Goal: Transaction & Acquisition: Purchase product/service

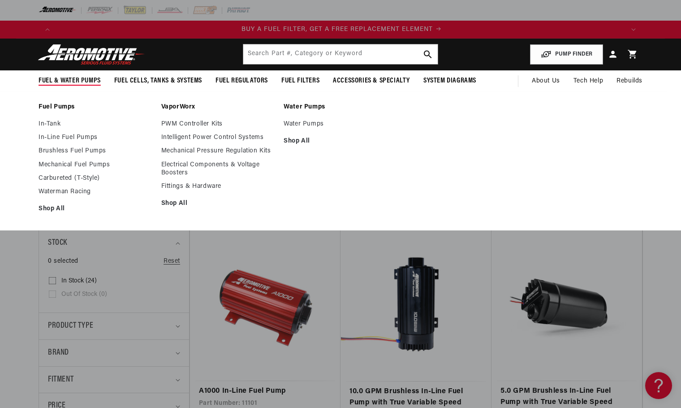
scroll to position [0, 568]
click at [52, 133] on link "In-Line Fuel Pumps" at bounding box center [96, 137] width 114 height 8
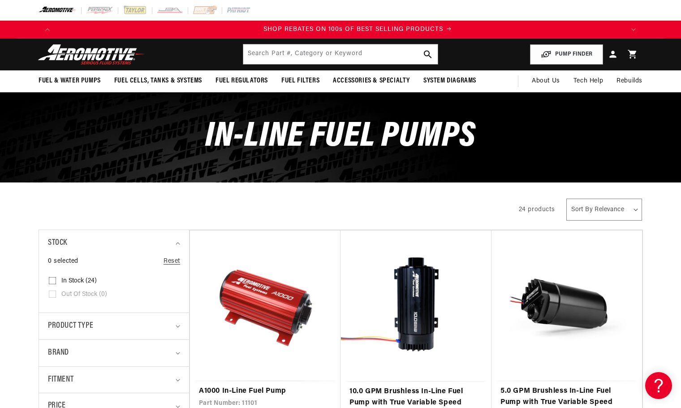
scroll to position [0, 1135]
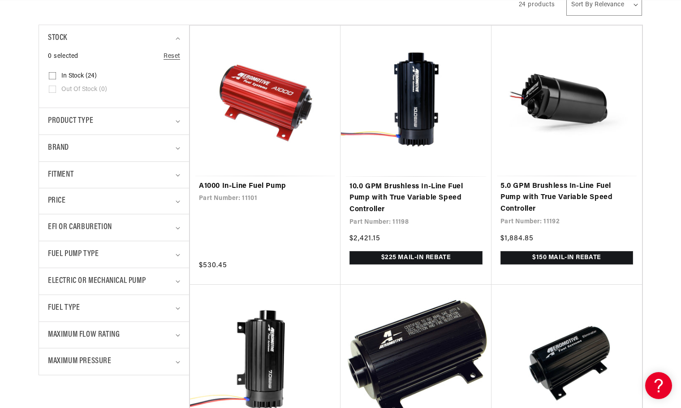
scroll to position [224, 0]
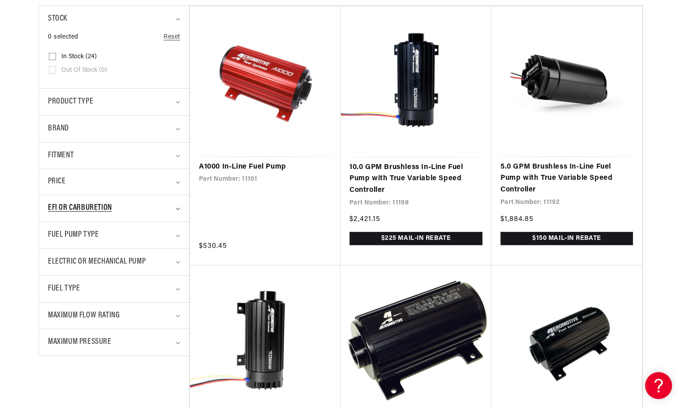
click at [140, 211] on div "EFI or Carburetion" at bounding box center [110, 208] width 125 height 13
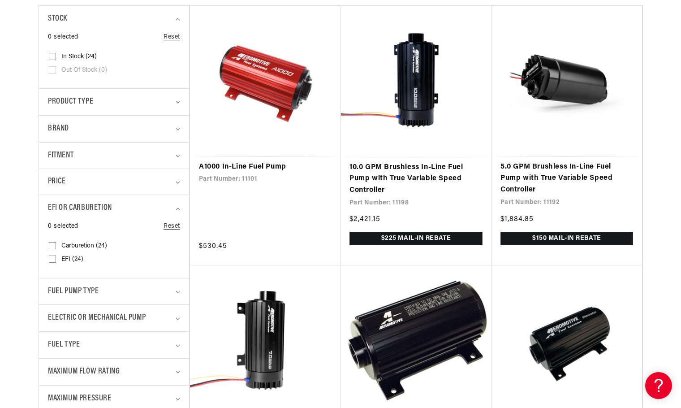
click at [76, 246] on span "Carburetion (24)" at bounding box center [84, 246] width 46 height 8
click at [56, 246] on input "Carburetion (24) Carburetion (24 products)" at bounding box center [52, 247] width 7 height 7
checkbox input "true"
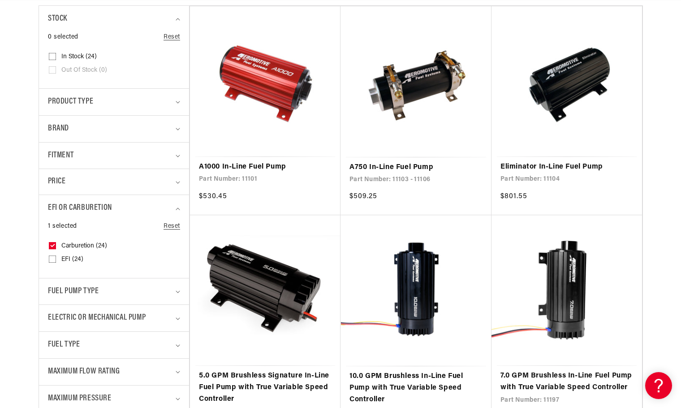
click at [179, 207] on icon "EFI or Carburetion (1 selected)" at bounding box center [178, 208] width 4 height 3
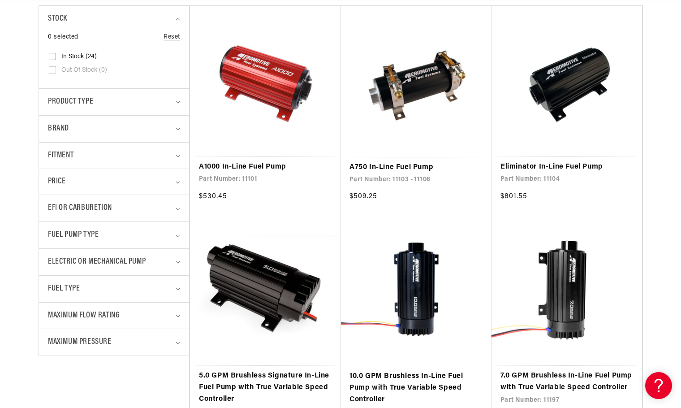
scroll to position [0, 1136]
click at [161, 230] on div "Fuel Pump Type" at bounding box center [110, 234] width 125 height 13
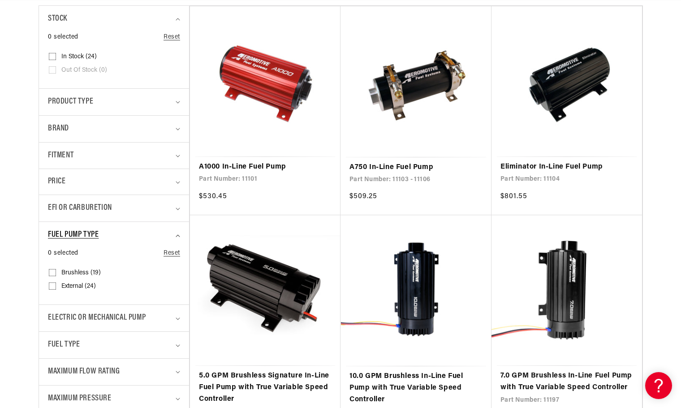
click at [162, 234] on div "Fuel Pump Type" at bounding box center [110, 234] width 125 height 13
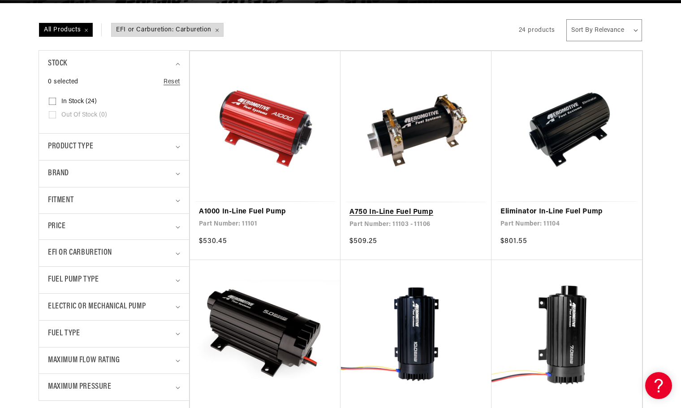
scroll to position [0, 1245]
click at [421, 213] on link "A750 In-Line Fuel Pump" at bounding box center [415, 212] width 133 height 12
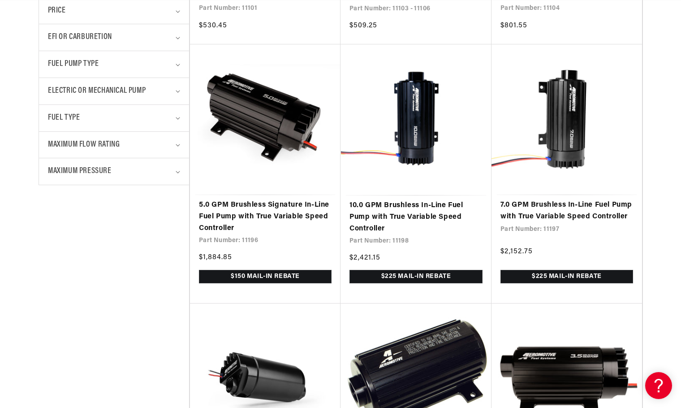
scroll to position [448, 0]
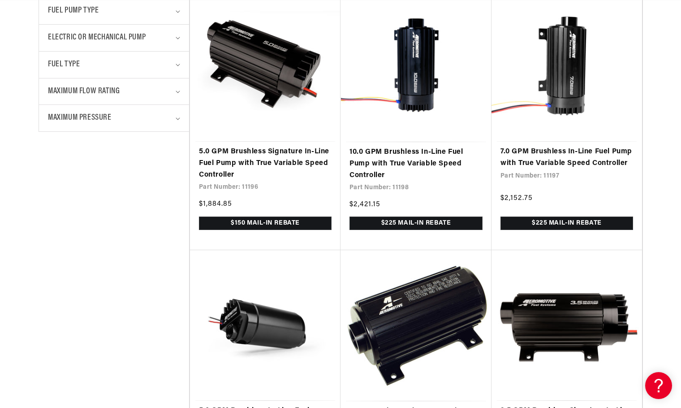
scroll to position [0, 1136]
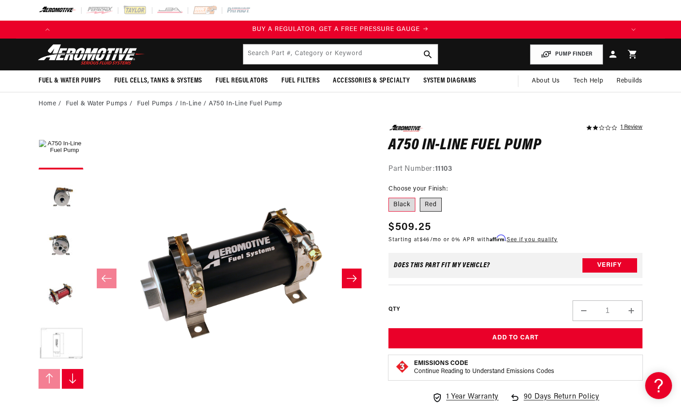
click at [432, 205] on label "Red" at bounding box center [431, 205] width 22 height 14
click at [420, 196] on input "Red" at bounding box center [420, 196] width 0 height 0
radio input "true"
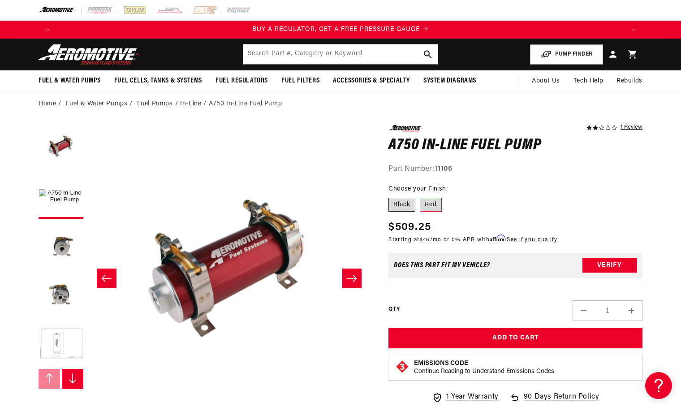
click at [397, 206] on label "Black" at bounding box center [401, 205] width 27 height 14
click at [391, 196] on input "Black" at bounding box center [391, 196] width 0 height 0
radio input "true"
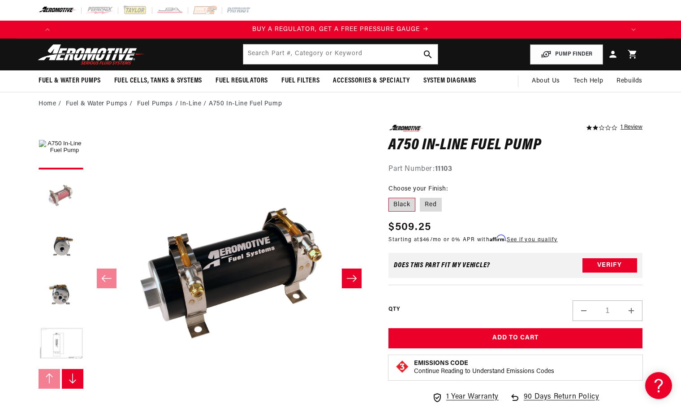
click at [45, 196] on button "Load image 4 in gallery view" at bounding box center [61, 196] width 45 height 45
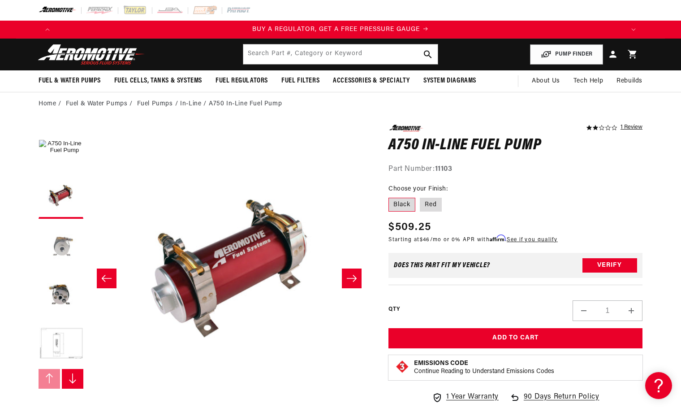
scroll to position [0, 283]
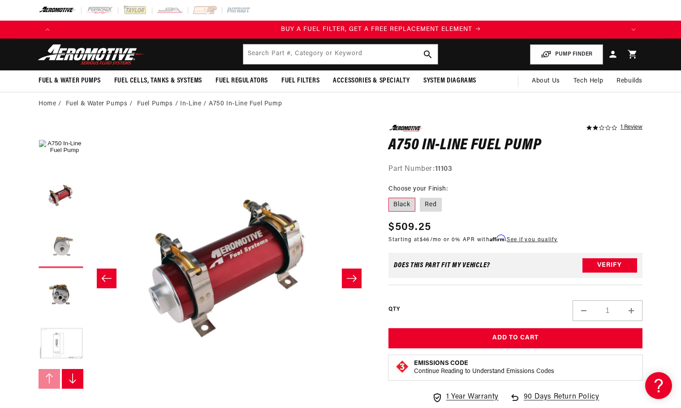
click at [66, 252] on button "Load image 2 in gallery view" at bounding box center [61, 245] width 45 height 45
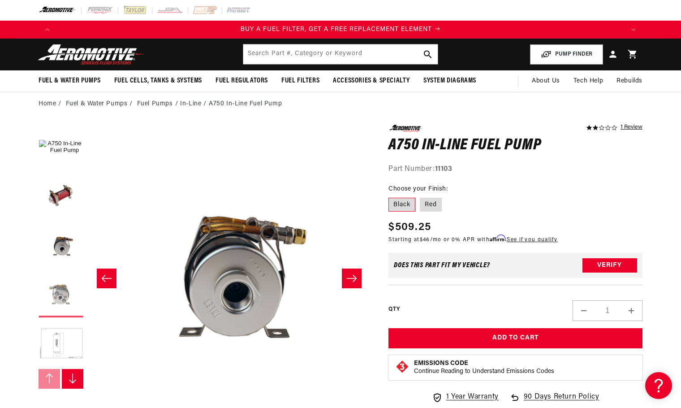
click at [67, 295] on button "Load image 3 in gallery view" at bounding box center [61, 294] width 45 height 45
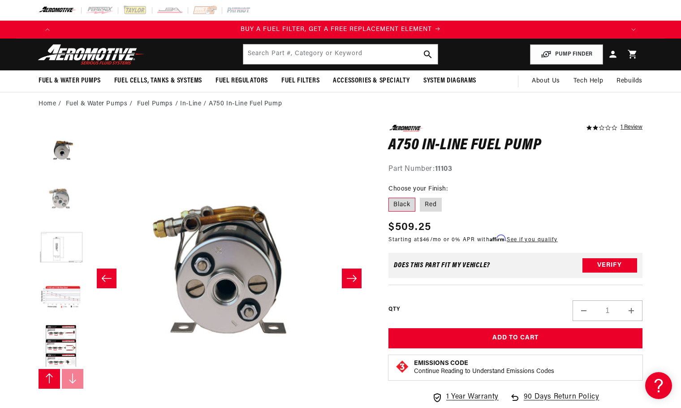
scroll to position [99, 0]
click at [57, 248] on button "Load image 5 in gallery view" at bounding box center [61, 245] width 45 height 45
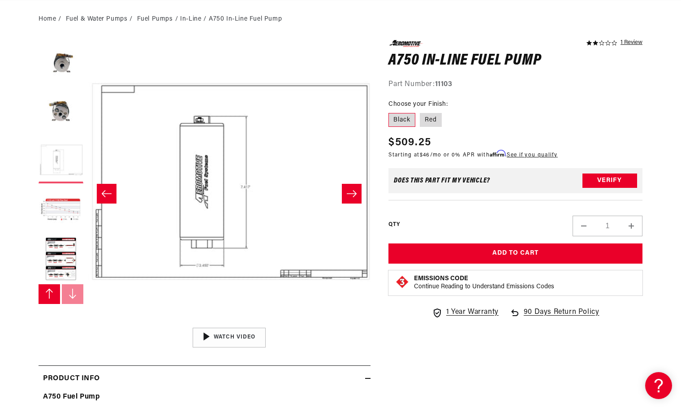
scroll to position [134, 0]
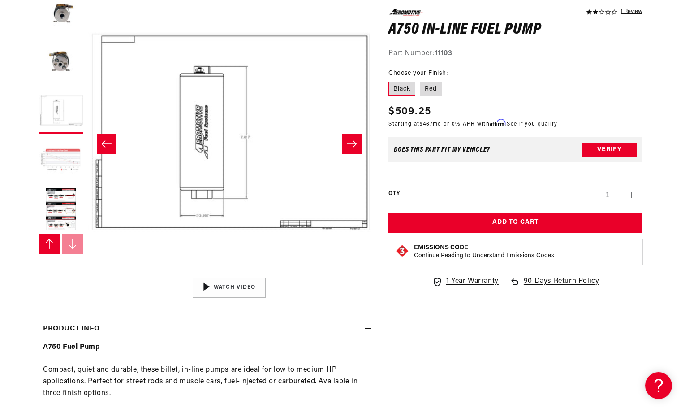
click at [59, 163] on button "Load image 6 in gallery view" at bounding box center [61, 160] width 45 height 45
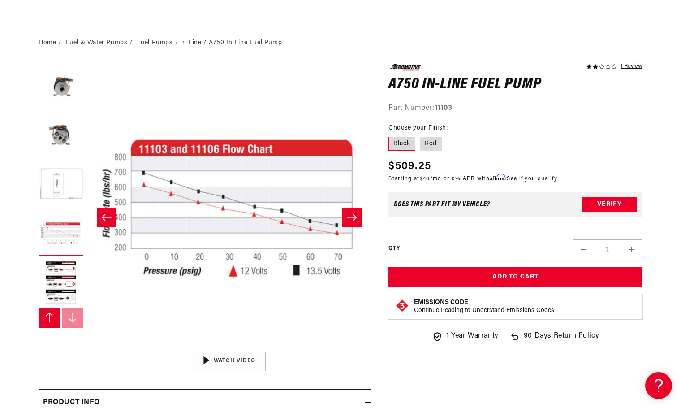
scroll to position [45, 0]
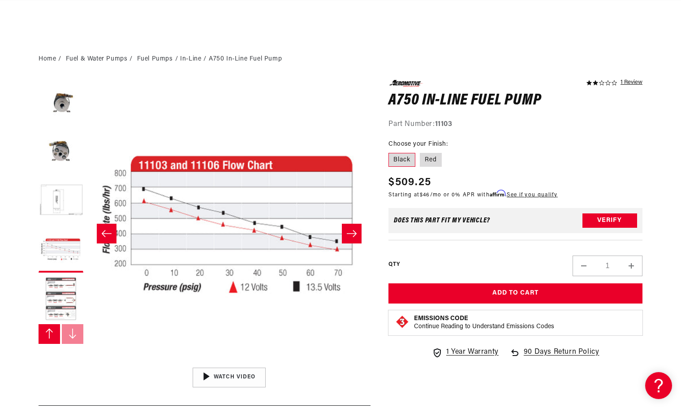
click at [57, 290] on button "Load image 7 in gallery view" at bounding box center [61, 299] width 45 height 45
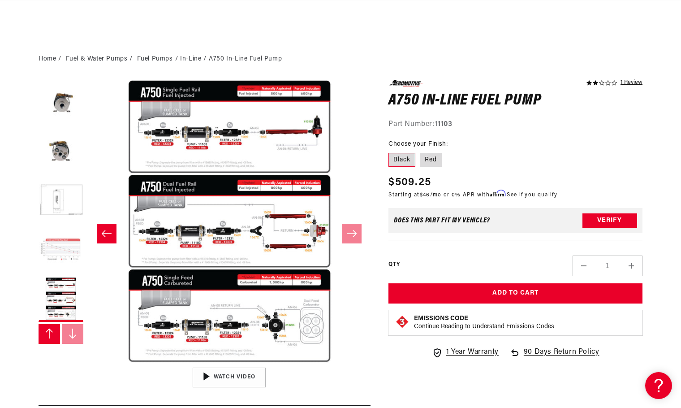
scroll to position [0, 1704]
click at [58, 248] on button "Load image 6 in gallery view" at bounding box center [61, 250] width 45 height 45
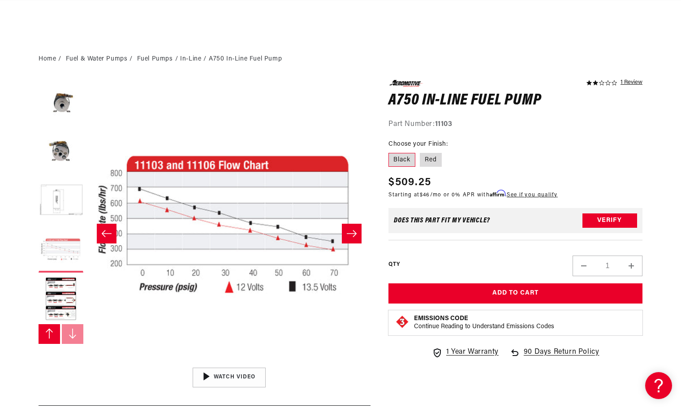
scroll to position [0, 1414]
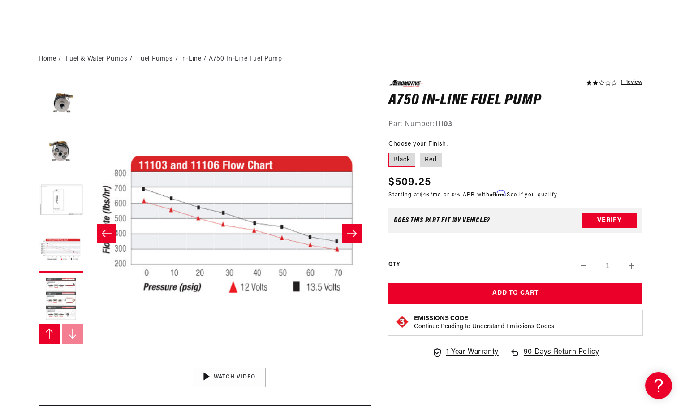
click at [55, 292] on button "Load image 7 in gallery view" at bounding box center [61, 299] width 45 height 45
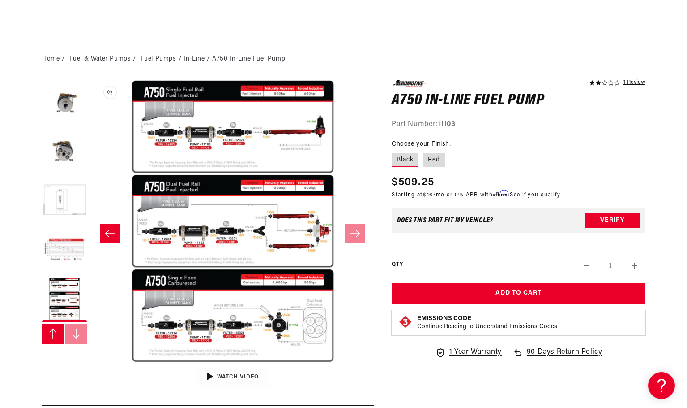
scroll to position [0, 568]
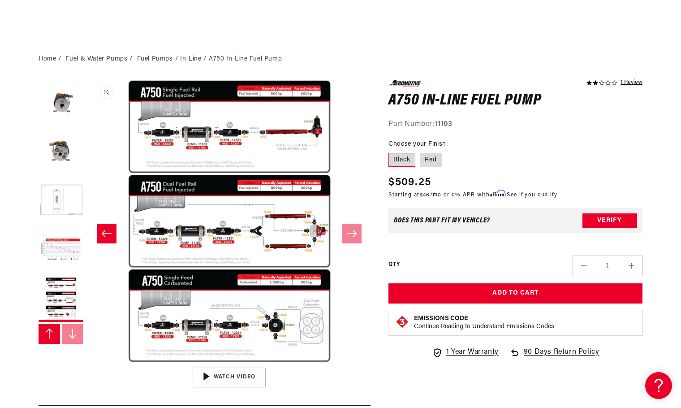
click at [88, 363] on button "Open media 7 in modal" at bounding box center [88, 363] width 0 height 0
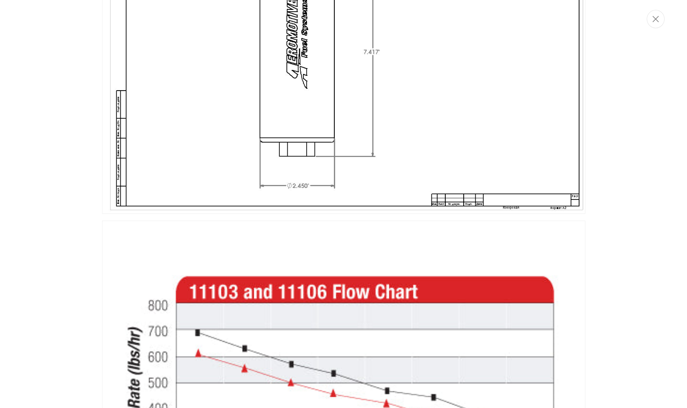
scroll to position [1436, 0]
